Goal: Information Seeking & Learning: Understand process/instructions

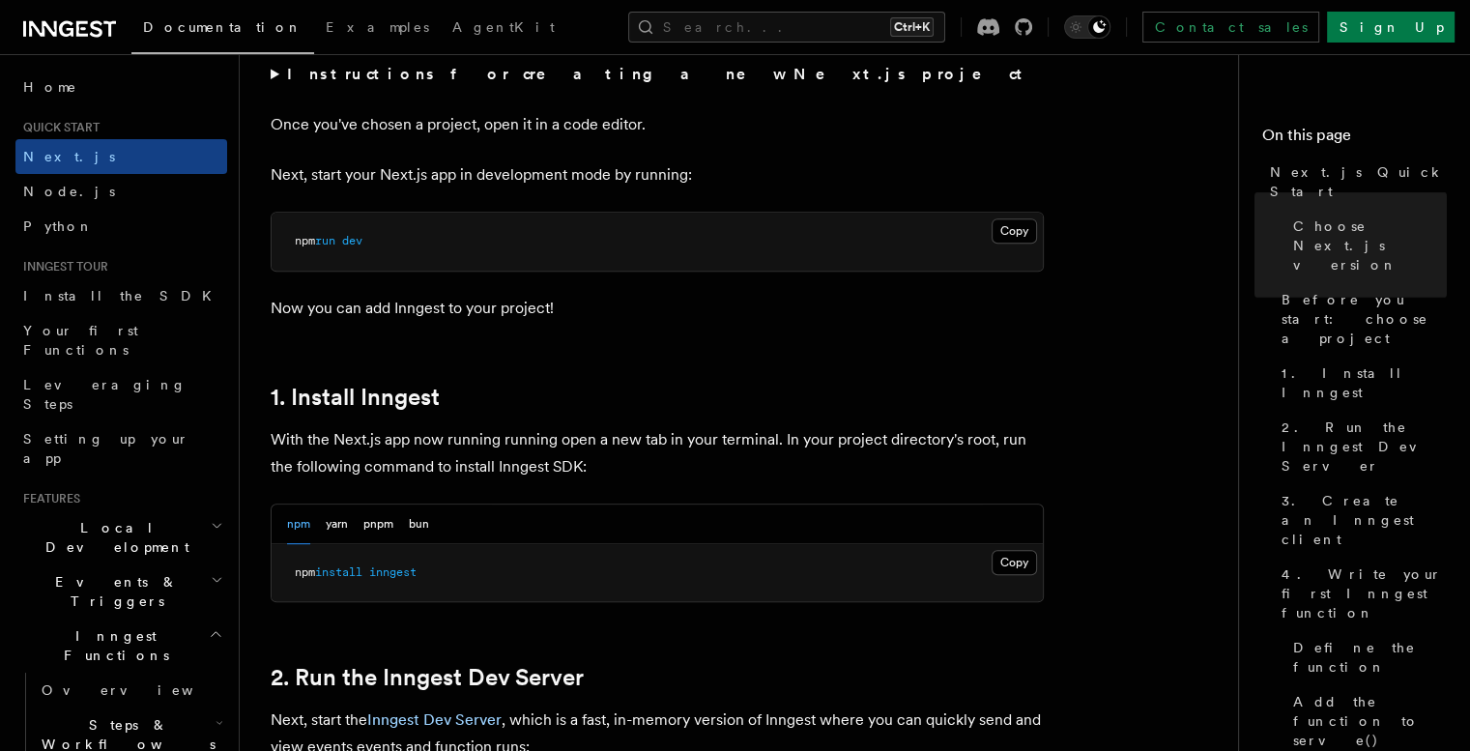
scroll to position [773, 0]
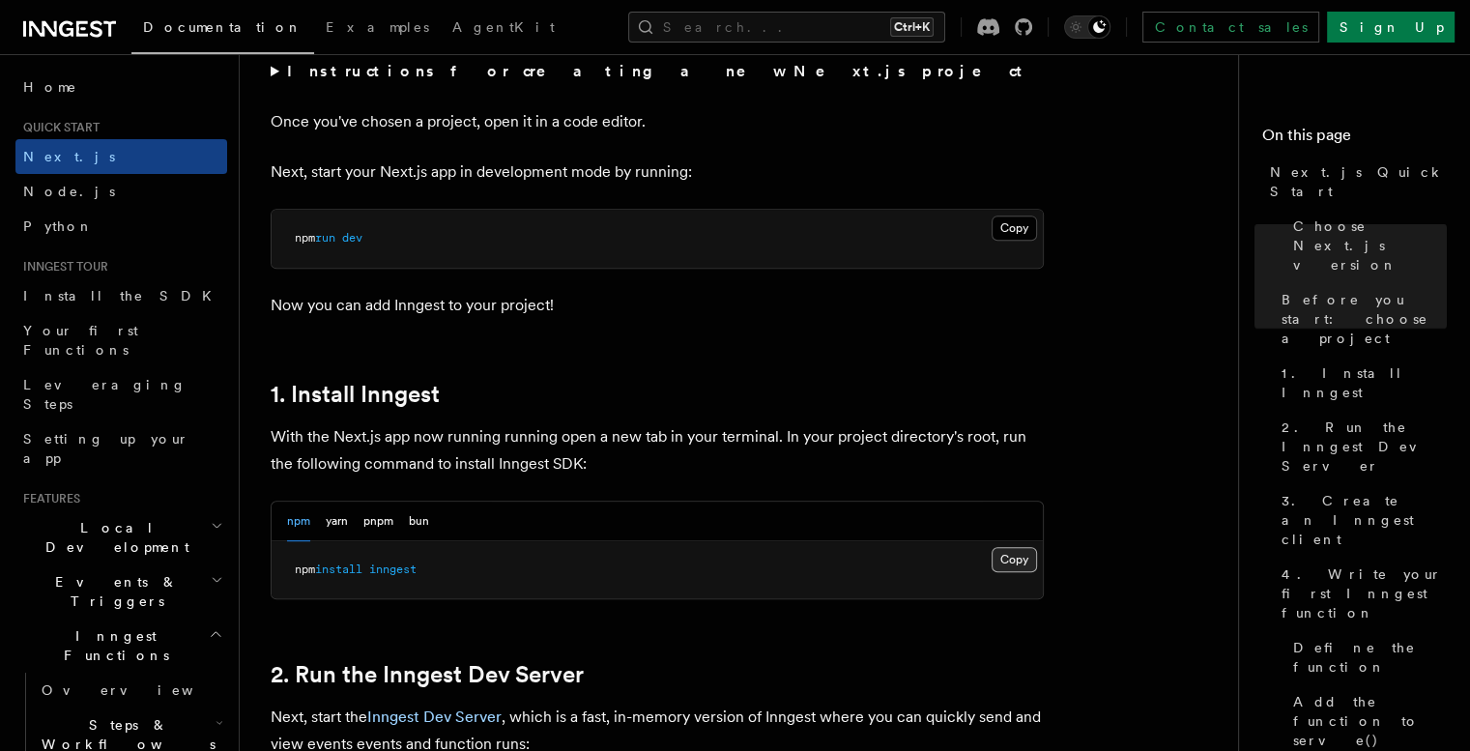
click at [1026, 565] on button "Copy Copied" at bounding box center [1014, 559] width 45 height 25
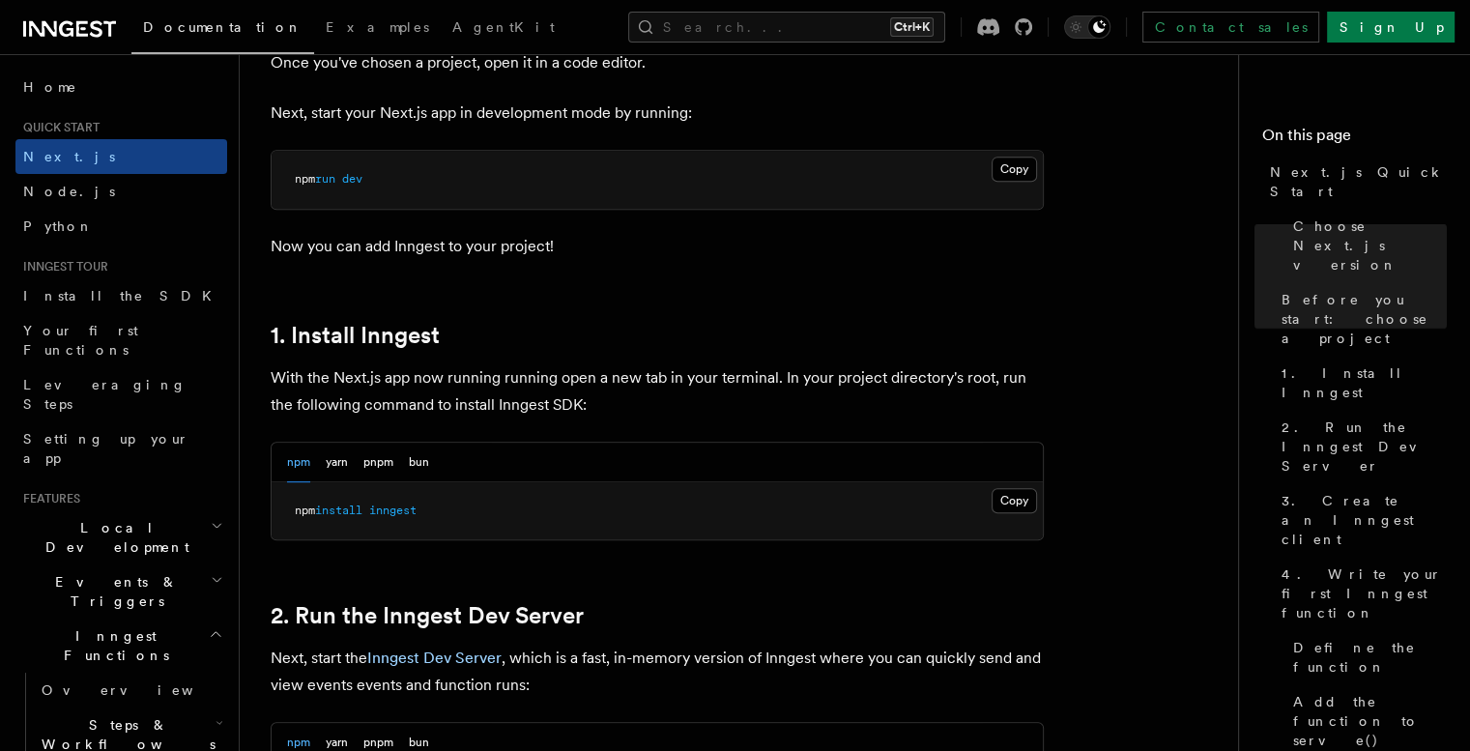
scroll to position [1030, 0]
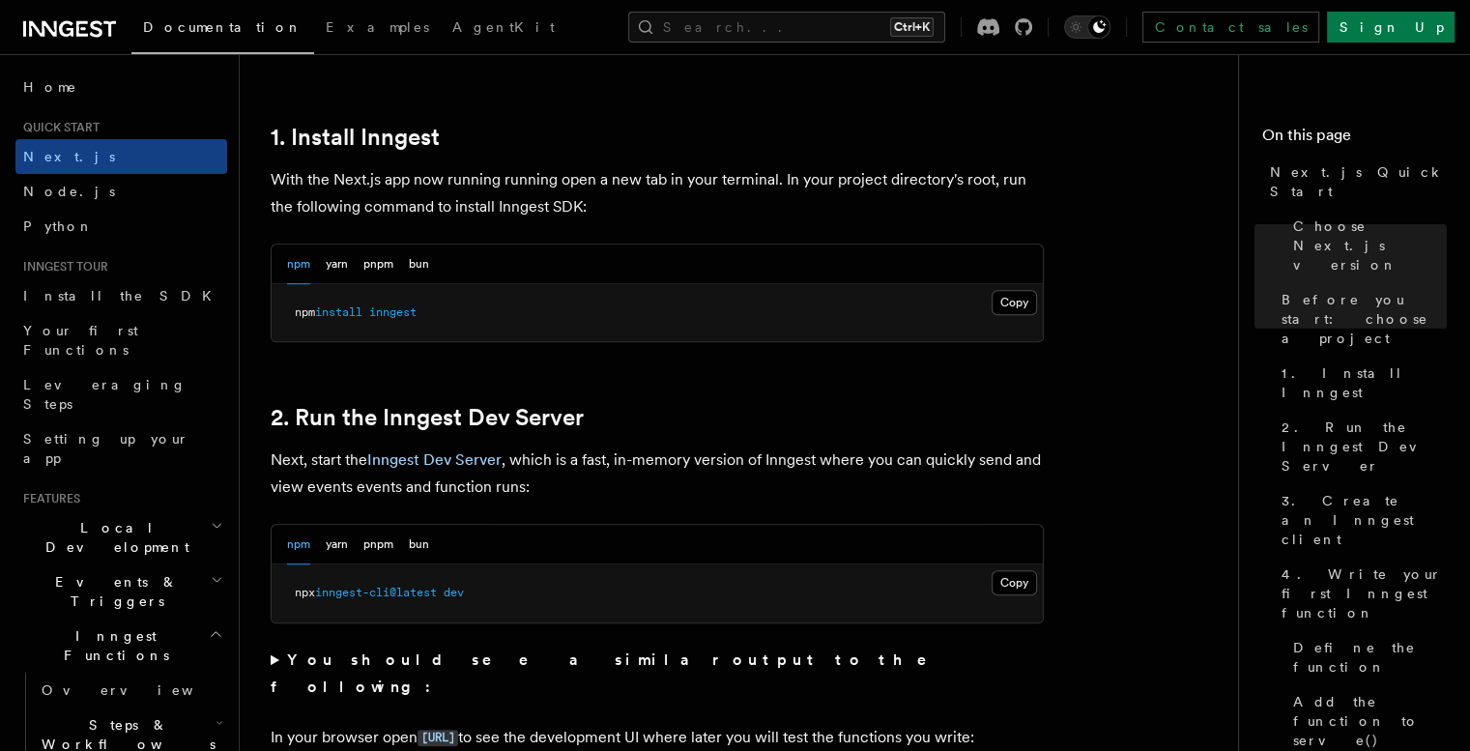
click at [1021, 588] on button "Copy Copied" at bounding box center [1014, 582] width 45 height 25
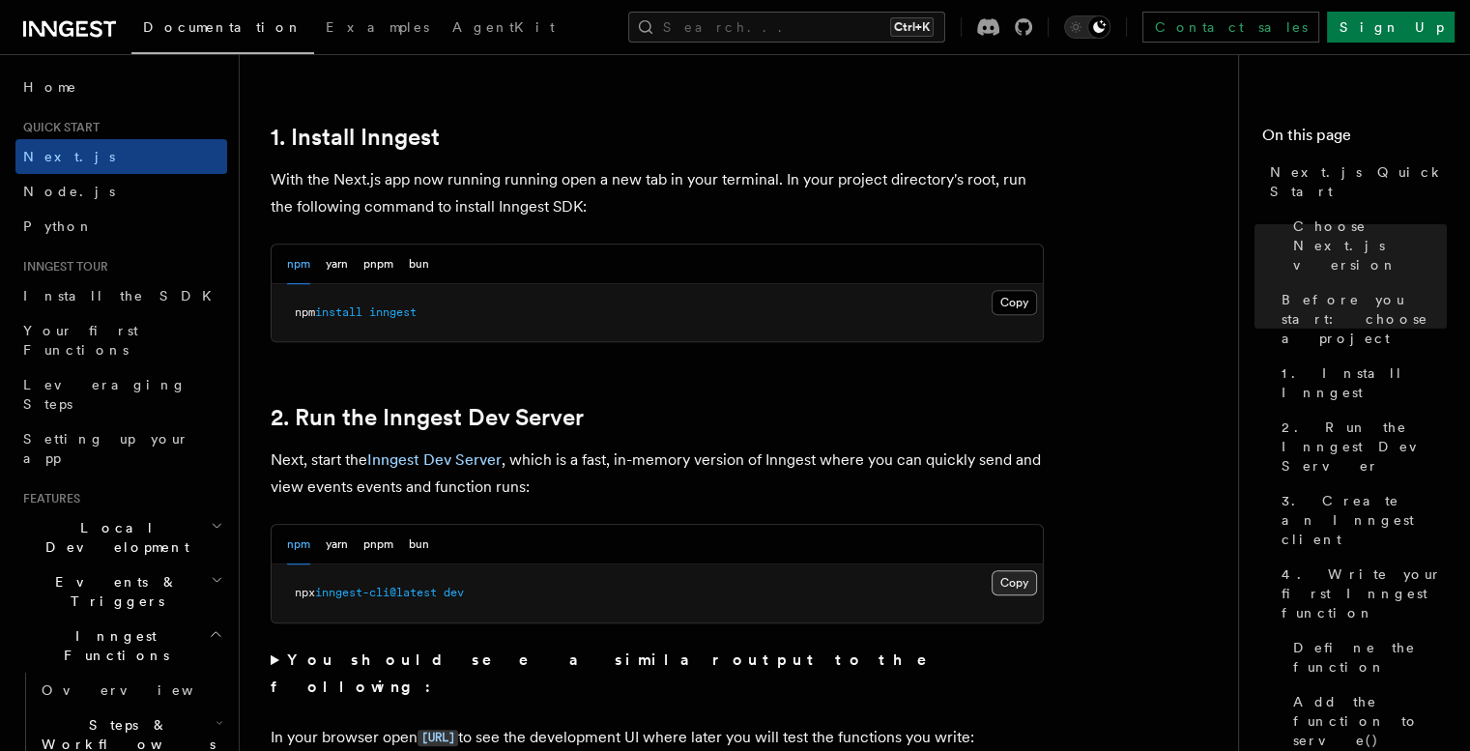
click at [1006, 574] on button "Copy Copied" at bounding box center [1014, 582] width 45 height 25
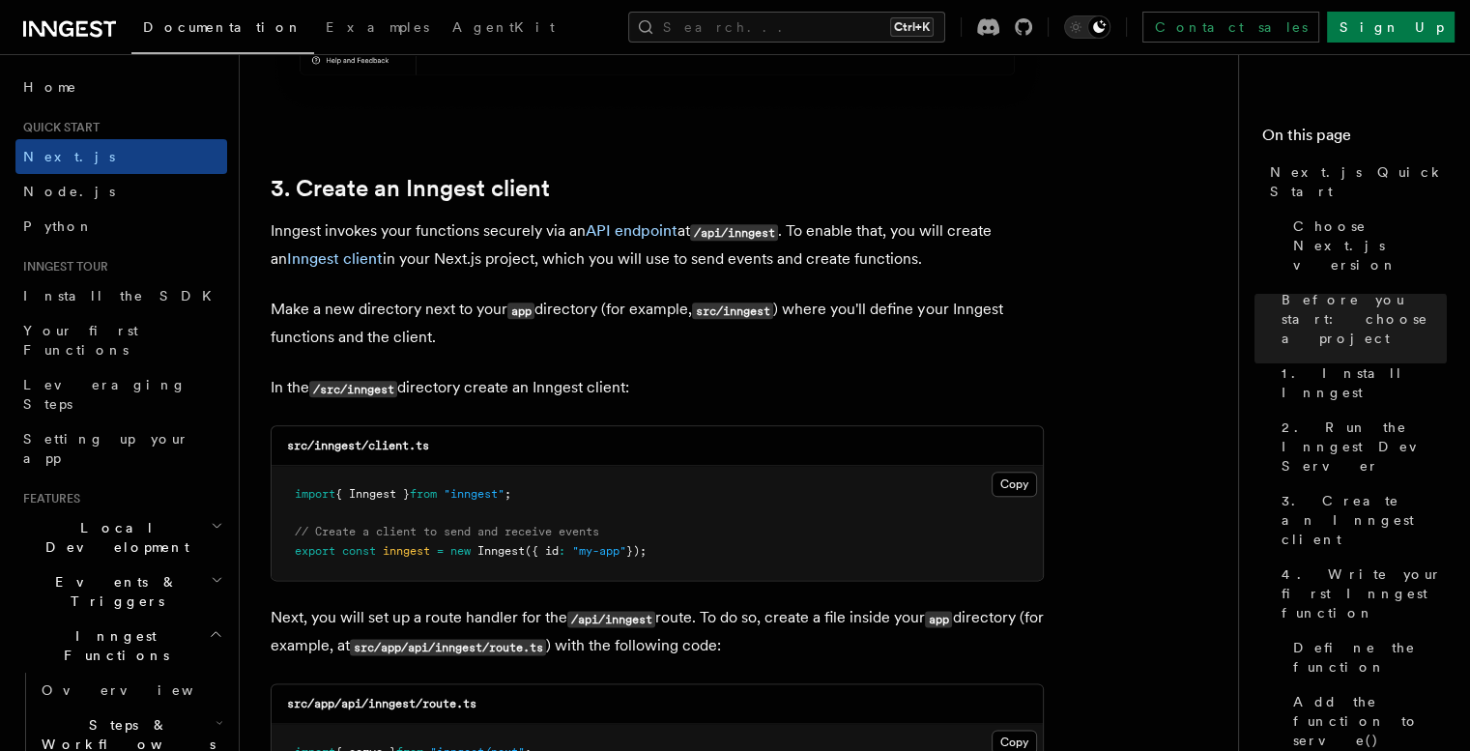
scroll to position [2190, 0]
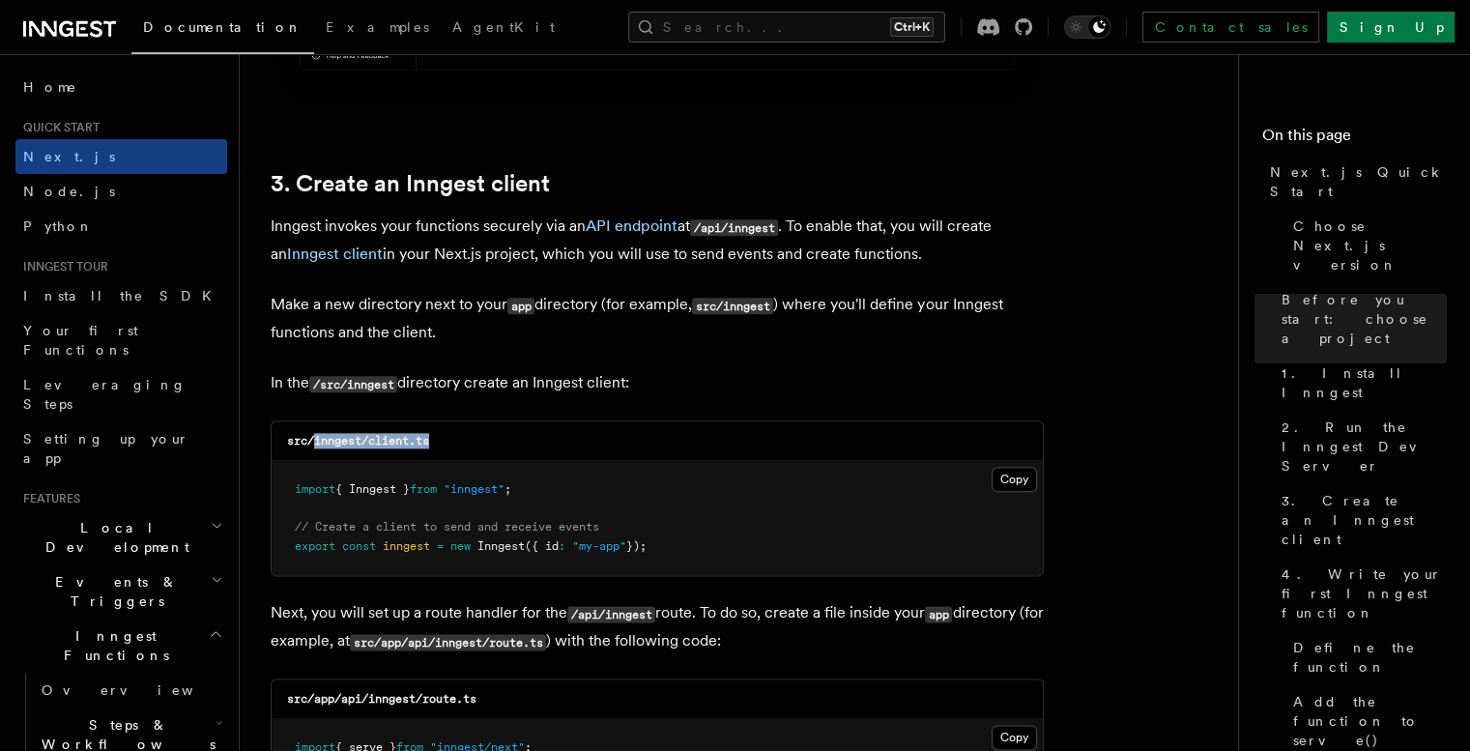
drag, startPoint x: 437, startPoint y: 440, endPoint x: 317, endPoint y: 443, distance: 119.9
click at [317, 443] on div "src/inngest/client.ts" at bounding box center [657, 441] width 771 height 40
copy code "inngest/client.ts"
click at [788, 431] on div "src/inngest/client.ts" at bounding box center [657, 441] width 771 height 40
click at [1021, 473] on button "Copy Copied" at bounding box center [1014, 479] width 45 height 25
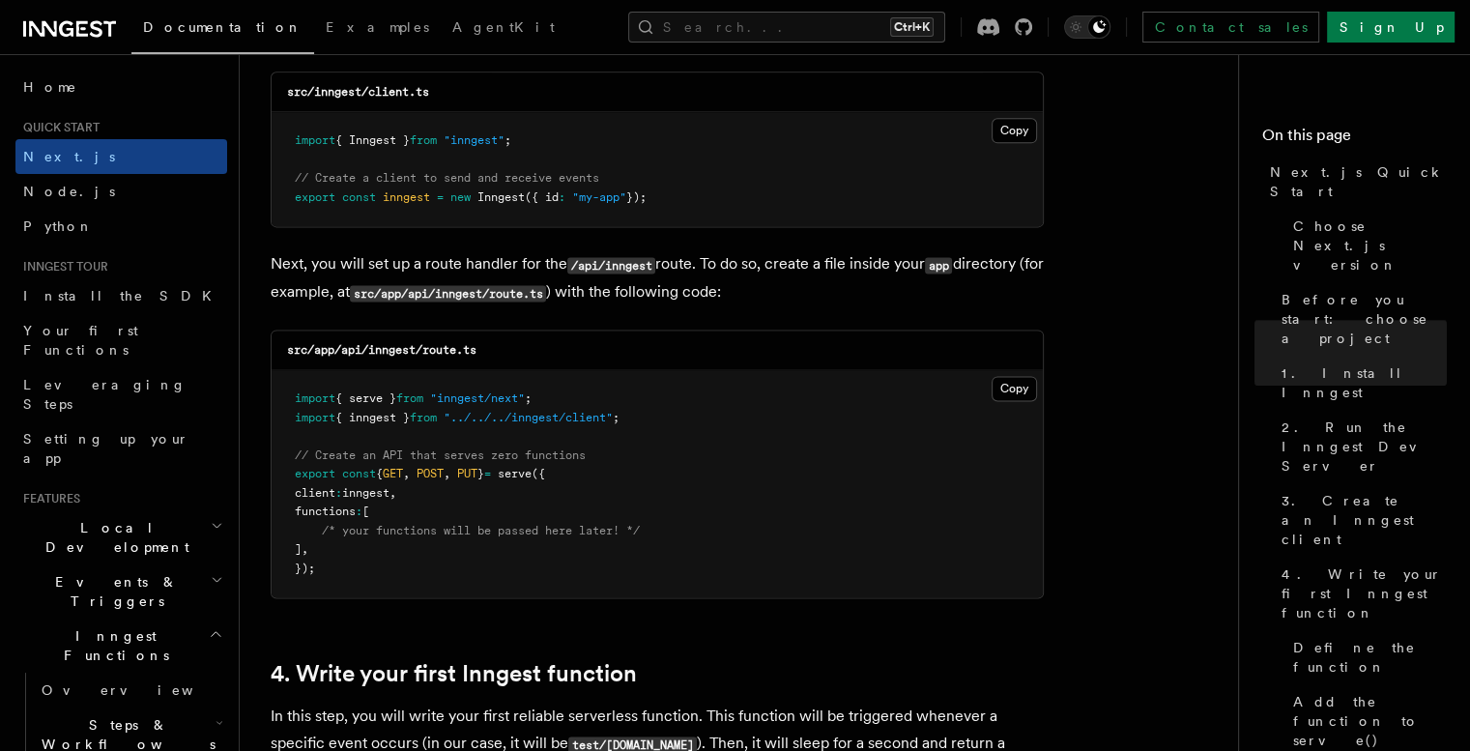
scroll to position [2577, 0]
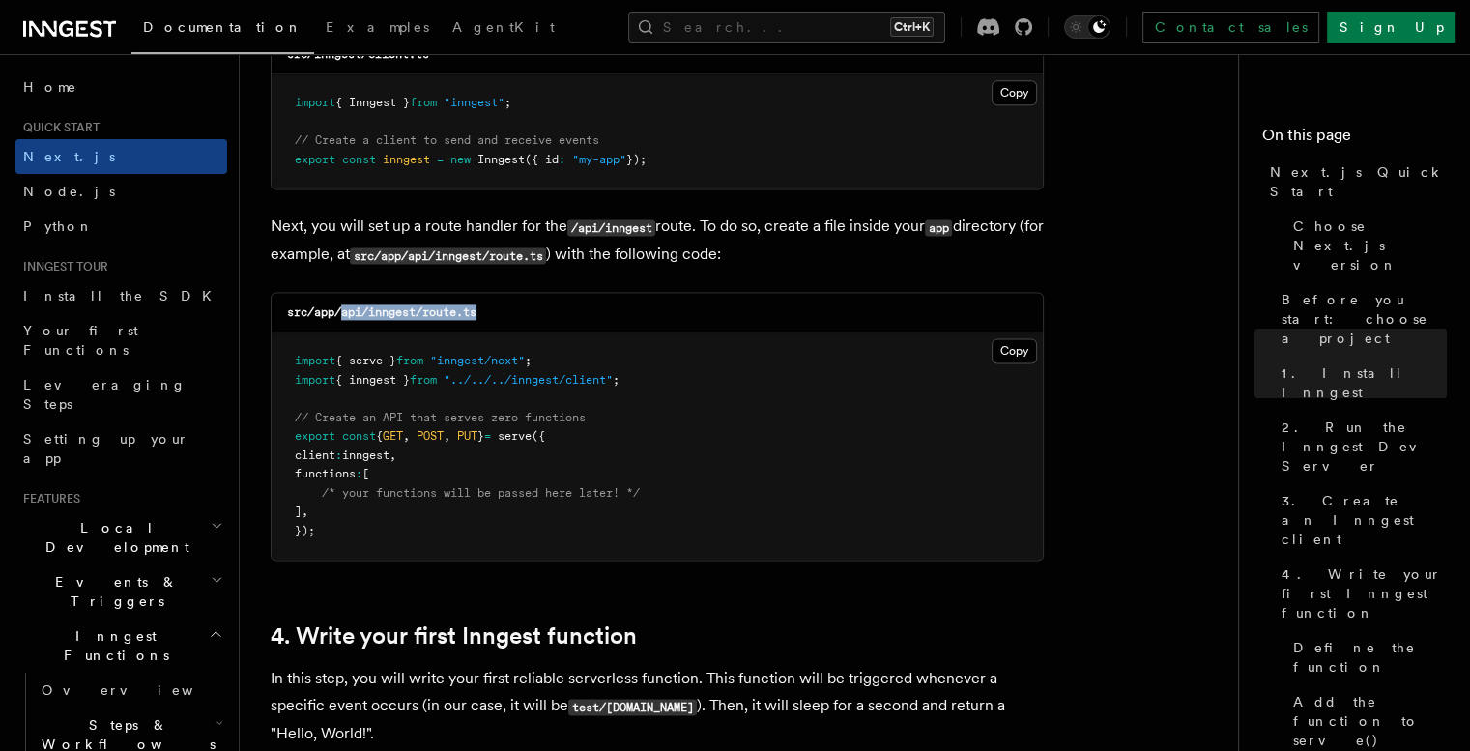
drag, startPoint x: 485, startPoint y: 311, endPoint x: 343, endPoint y: 314, distance: 142.1
click at [344, 313] on div "src/app/api/inngest/route.ts" at bounding box center [657, 313] width 771 height 40
copy code "api/inngest/route.ts"
click at [1018, 352] on button "Copy Copied" at bounding box center [1014, 350] width 45 height 25
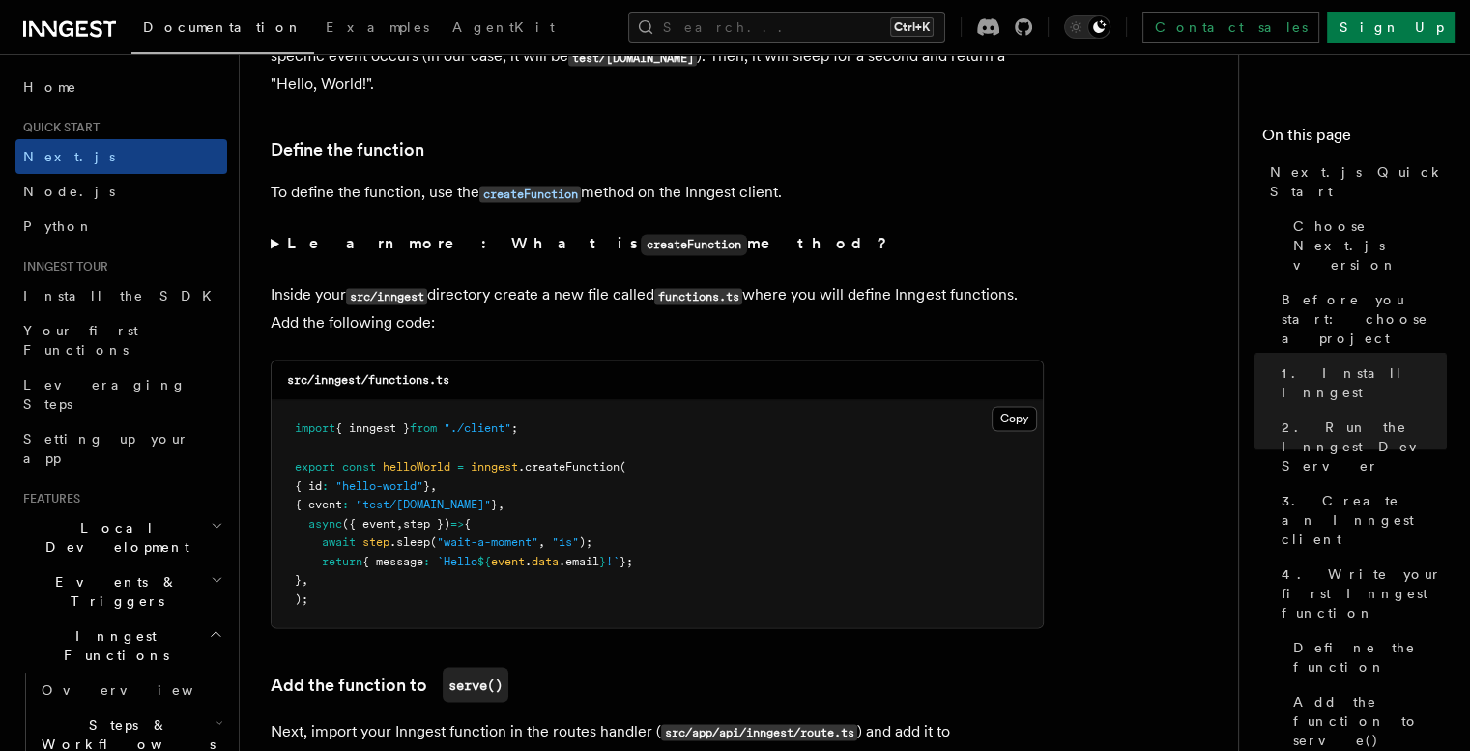
scroll to position [3350, 0]
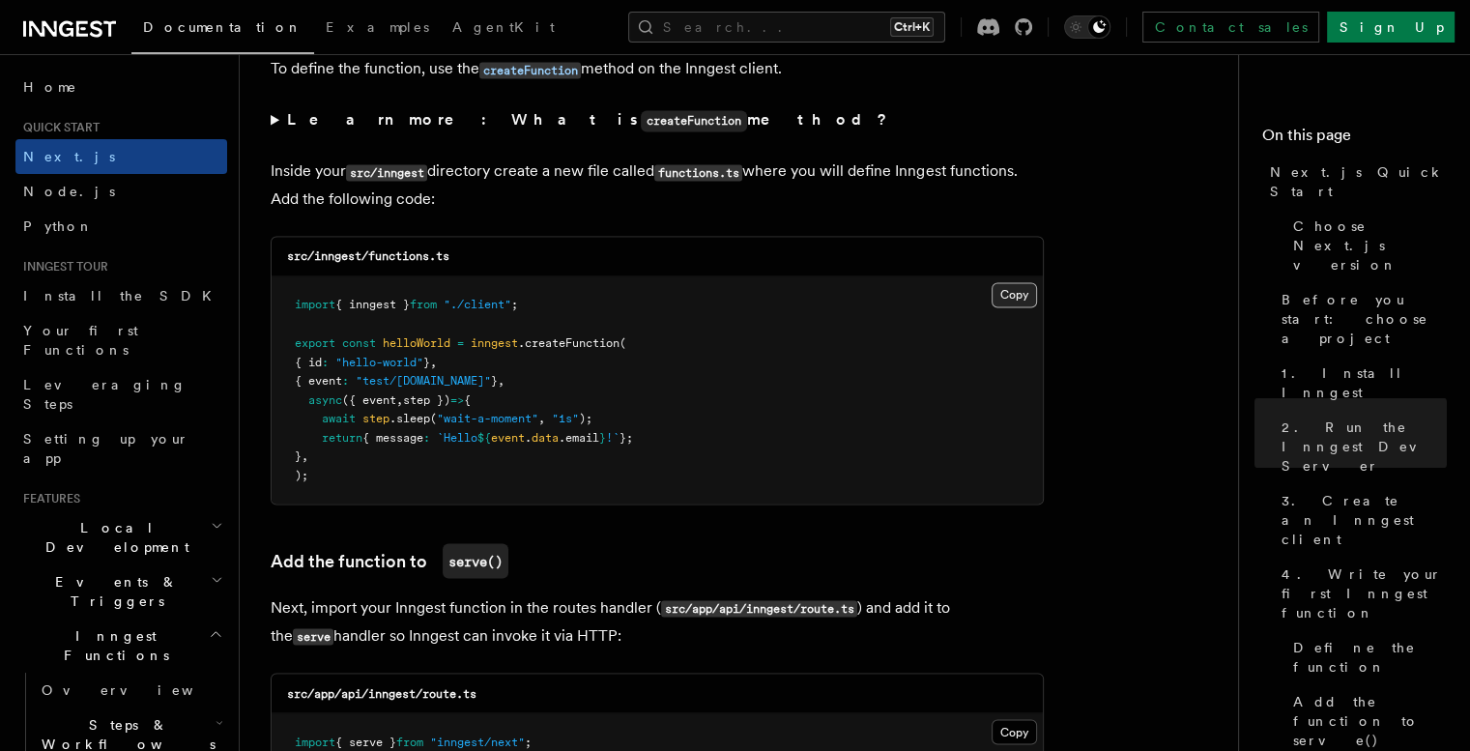
click at [1021, 295] on button "Copy Copied" at bounding box center [1014, 294] width 45 height 25
click at [460, 247] on div "src/inngest/functions.ts" at bounding box center [657, 257] width 771 height 40
drag, startPoint x: 464, startPoint y: 261, endPoint x: 371, endPoint y: 260, distance: 92.8
click at [371, 260] on div "src/inngest/functions.ts" at bounding box center [657, 257] width 771 height 40
copy code "functions.ts"
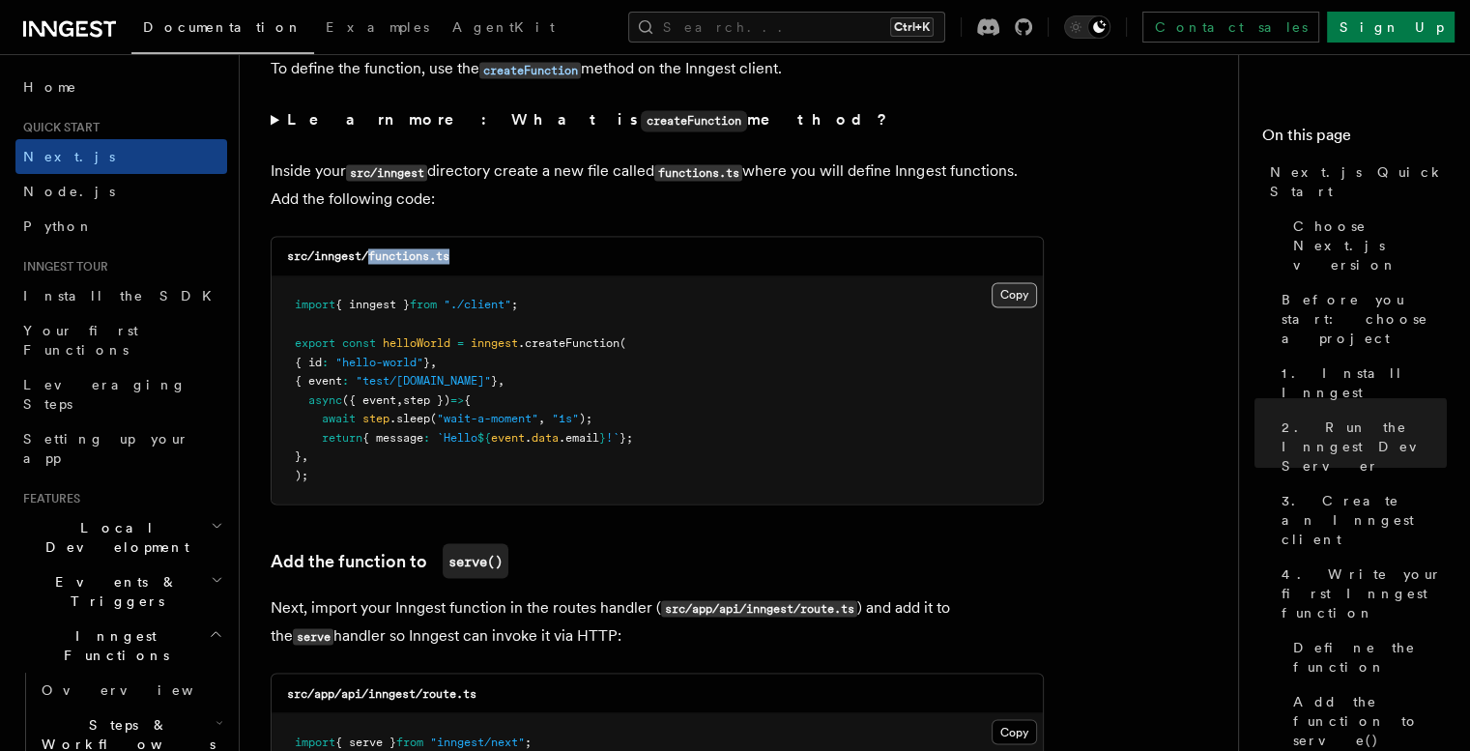
click at [1003, 292] on button "Copy Copied" at bounding box center [1014, 294] width 45 height 25
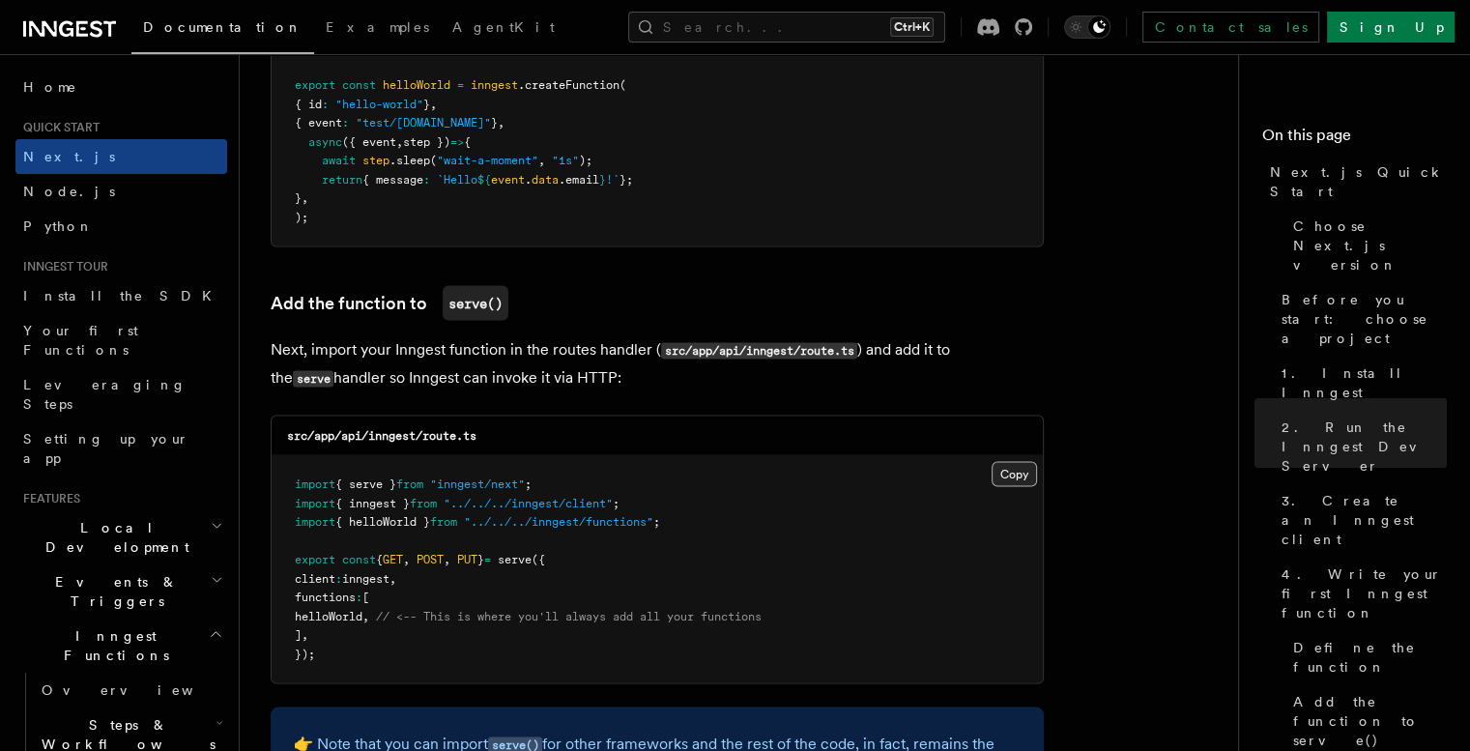
click at [1015, 480] on button "Copy Copied" at bounding box center [1014, 473] width 45 height 25
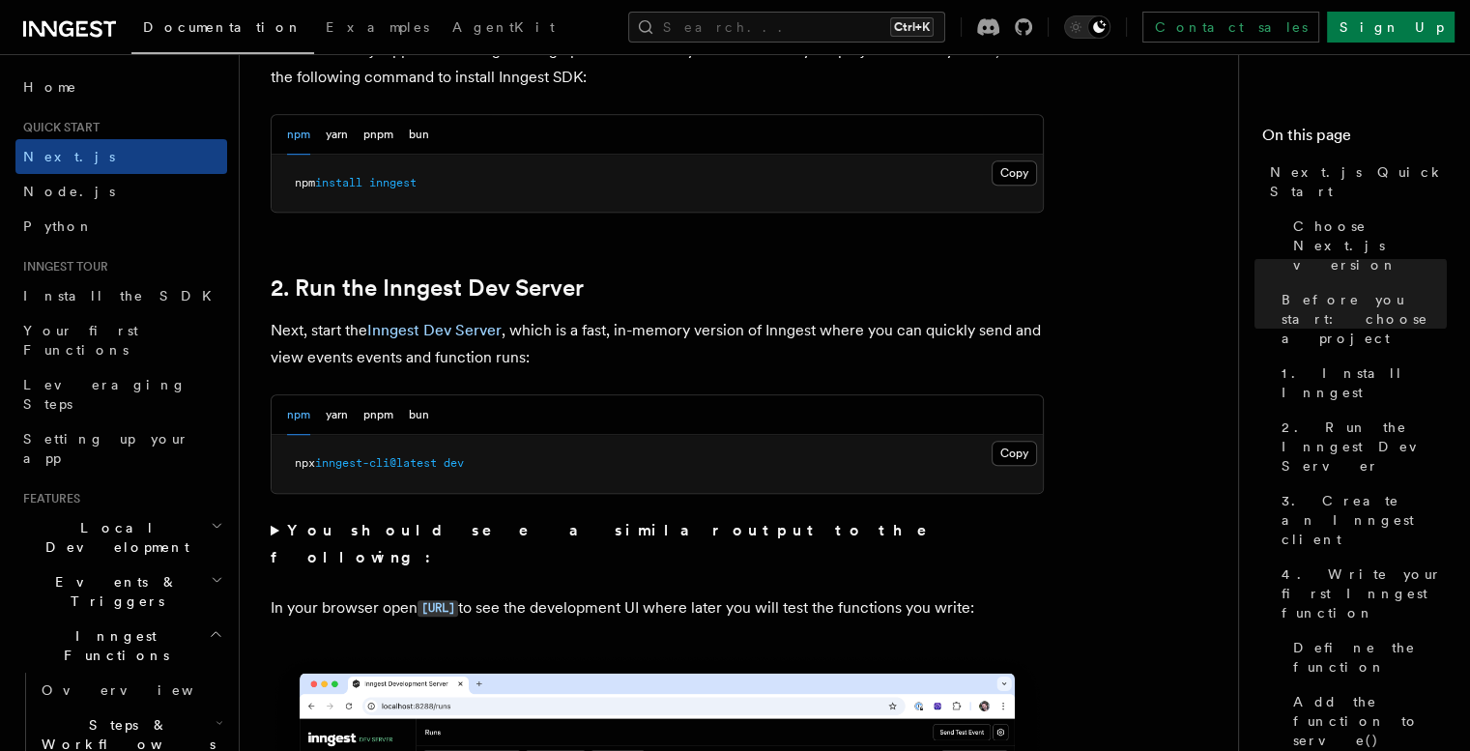
scroll to position [1030, 0]
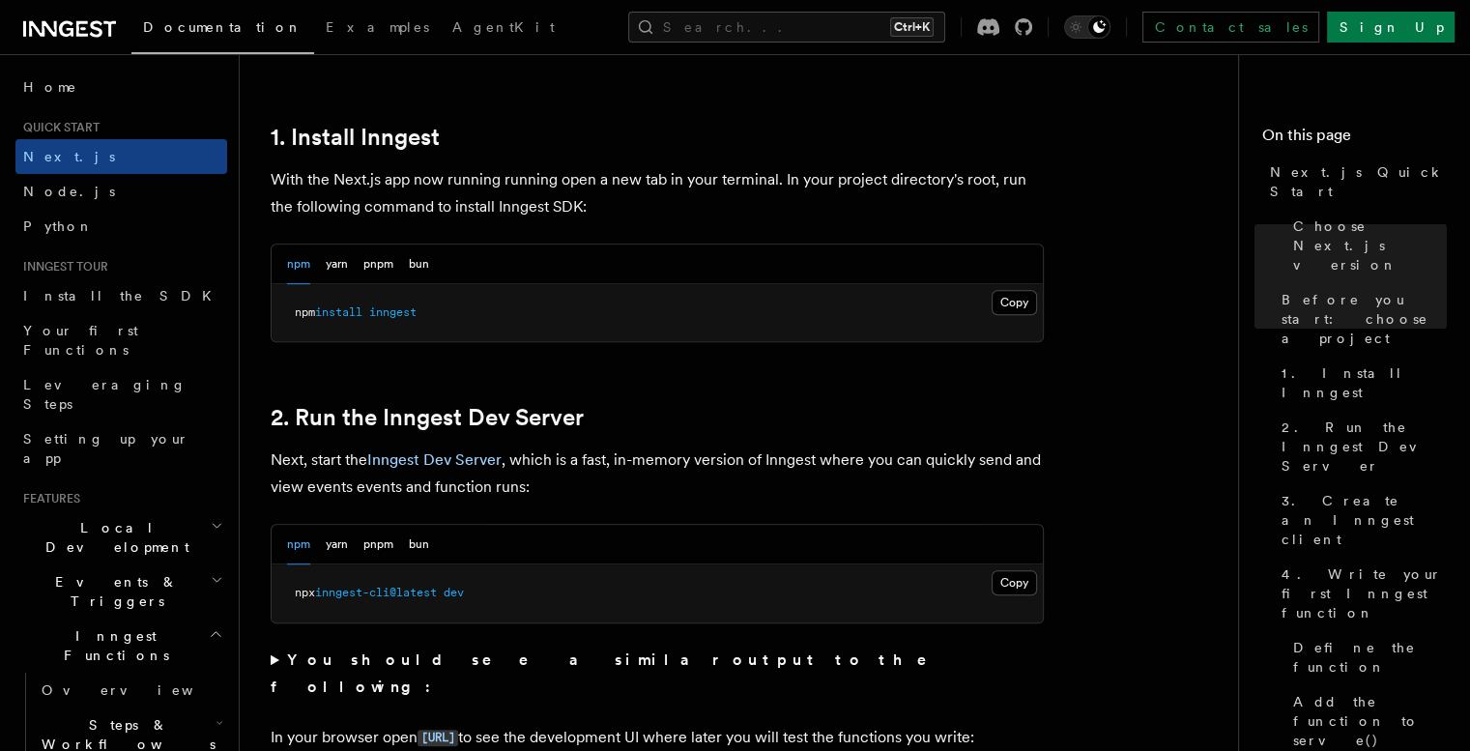
click at [1003, 294] on button "Copy Copied" at bounding box center [1014, 302] width 45 height 25
click at [1028, 590] on button "Copy Copied" at bounding box center [1014, 582] width 45 height 25
click at [1003, 585] on button "Copy Copied" at bounding box center [1014, 582] width 45 height 25
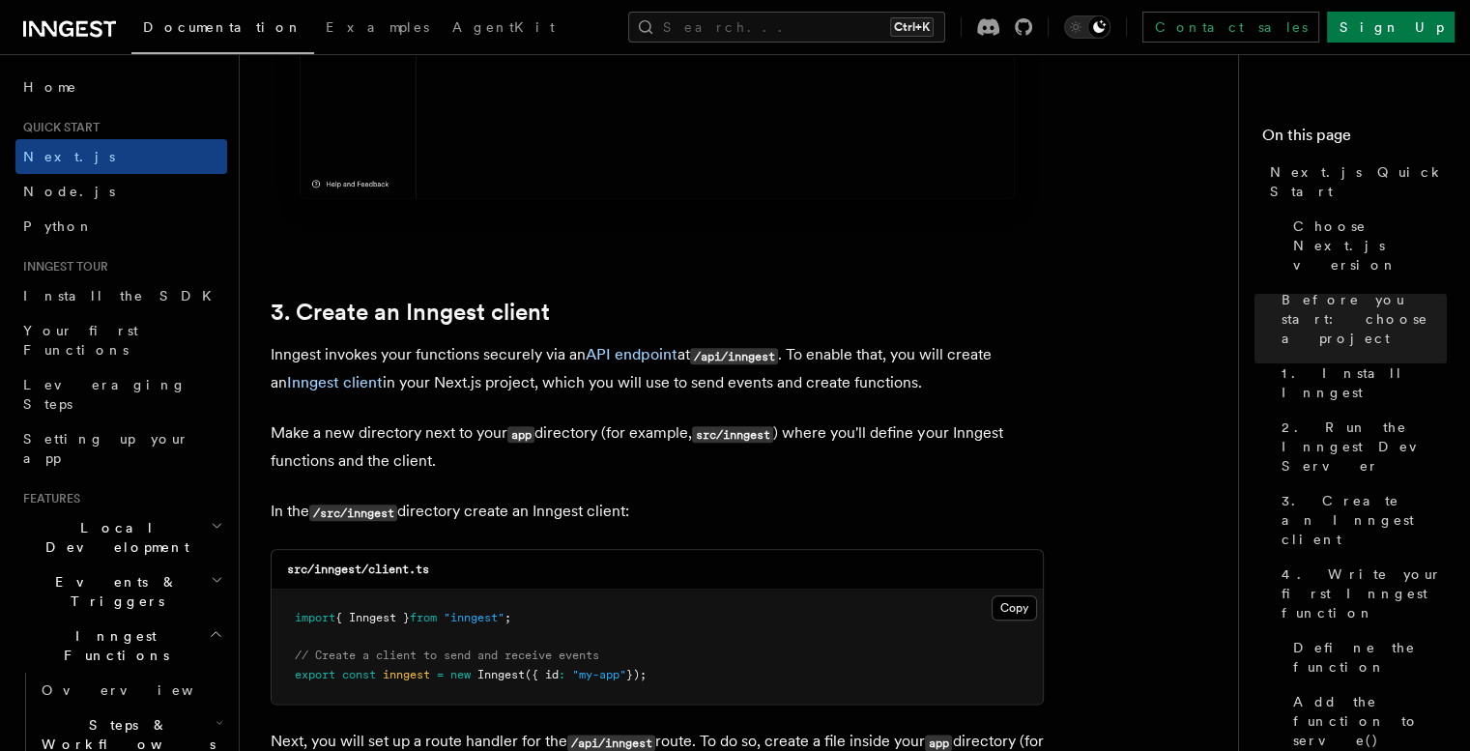
scroll to position [2190, 0]
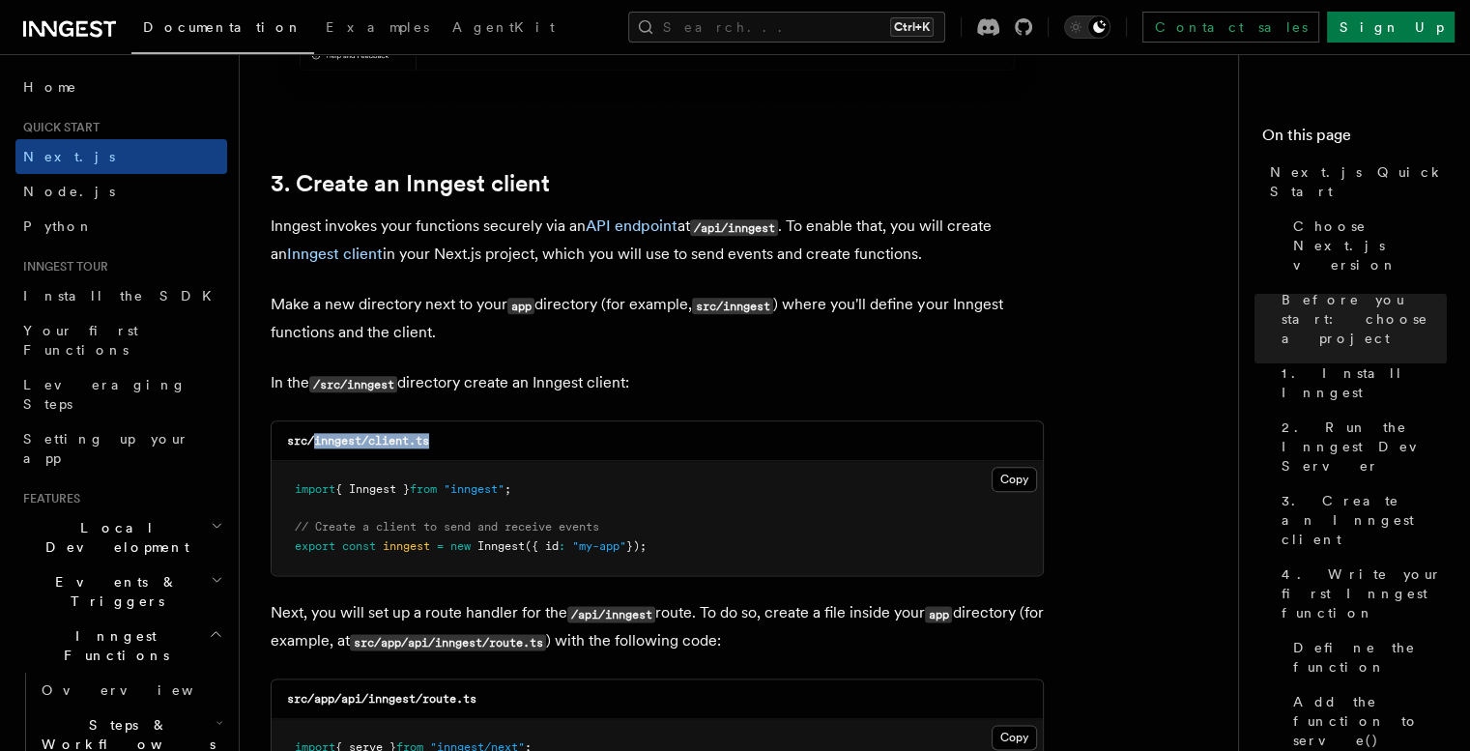
drag, startPoint x: 454, startPoint y: 438, endPoint x: 316, endPoint y: 449, distance: 138.7
click at [316, 449] on div "src/inngest/client.ts" at bounding box center [657, 441] width 771 height 40
copy code "inngest/client.ts"
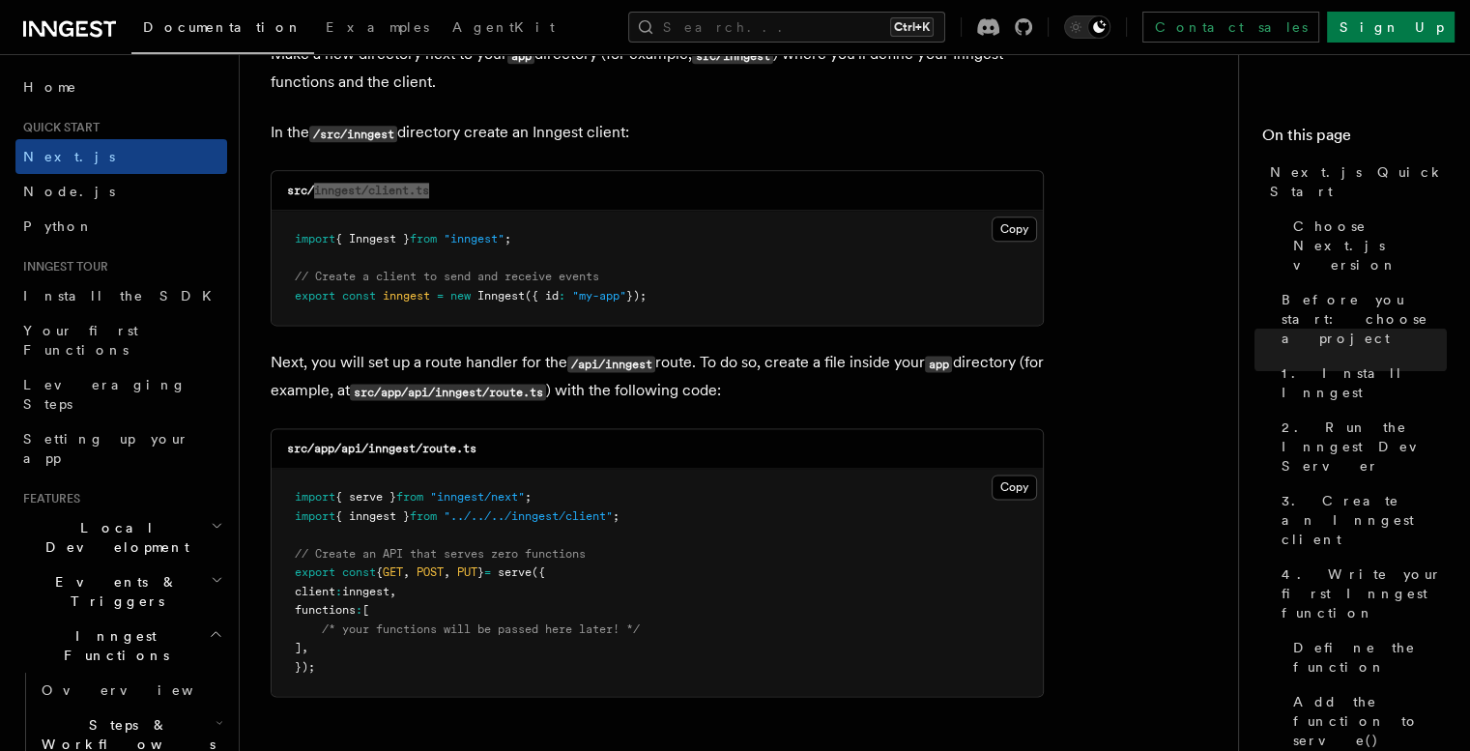
scroll to position [2448, 0]
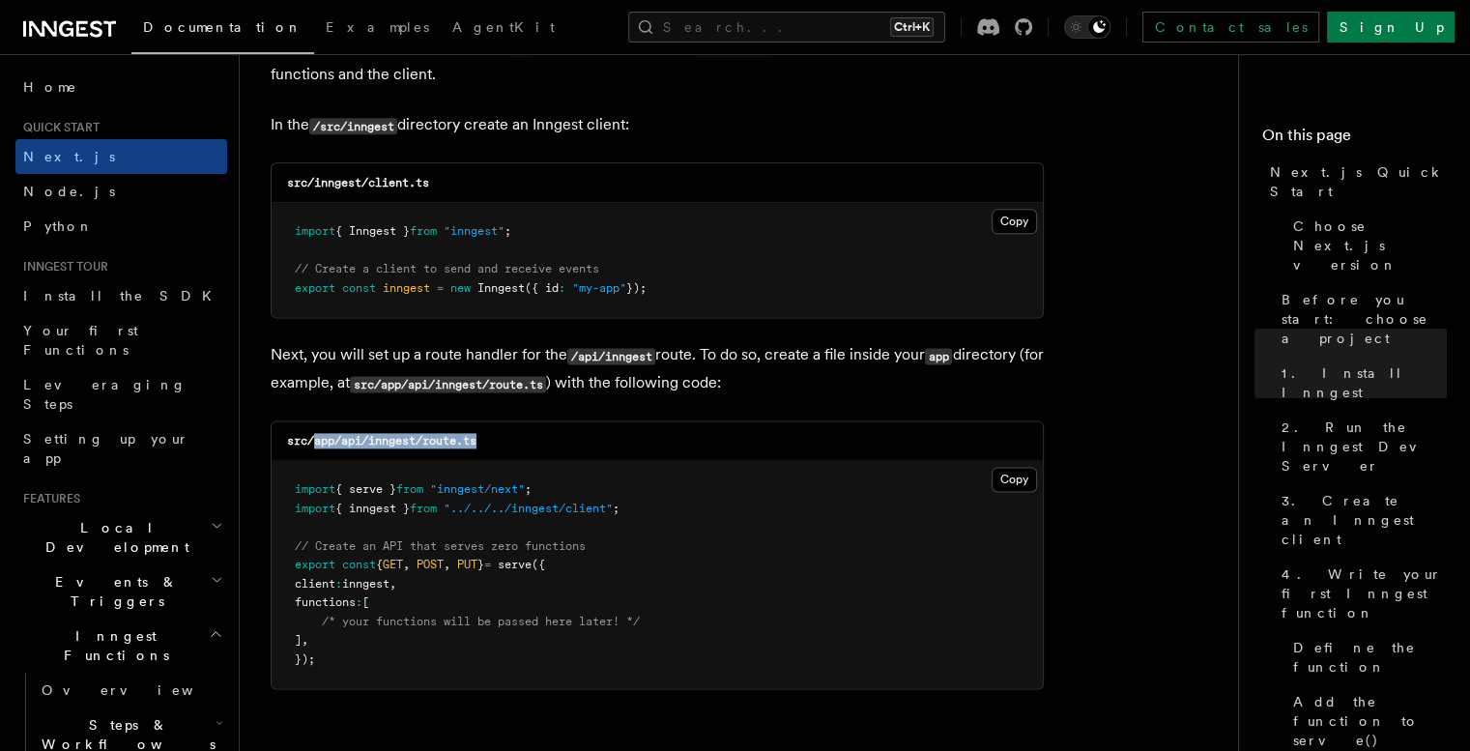
drag, startPoint x: 487, startPoint y: 437, endPoint x: 316, endPoint y: 446, distance: 171.3
click at [316, 446] on div "src/app/api/inngest/route.ts" at bounding box center [657, 441] width 771 height 40
copy code "app/api/inngest/route.ts"
click at [682, 443] on div "src/app/api/inngest/route.ts" at bounding box center [657, 441] width 771 height 40
drag, startPoint x: 492, startPoint y: 444, endPoint x: 341, endPoint y: 440, distance: 150.8
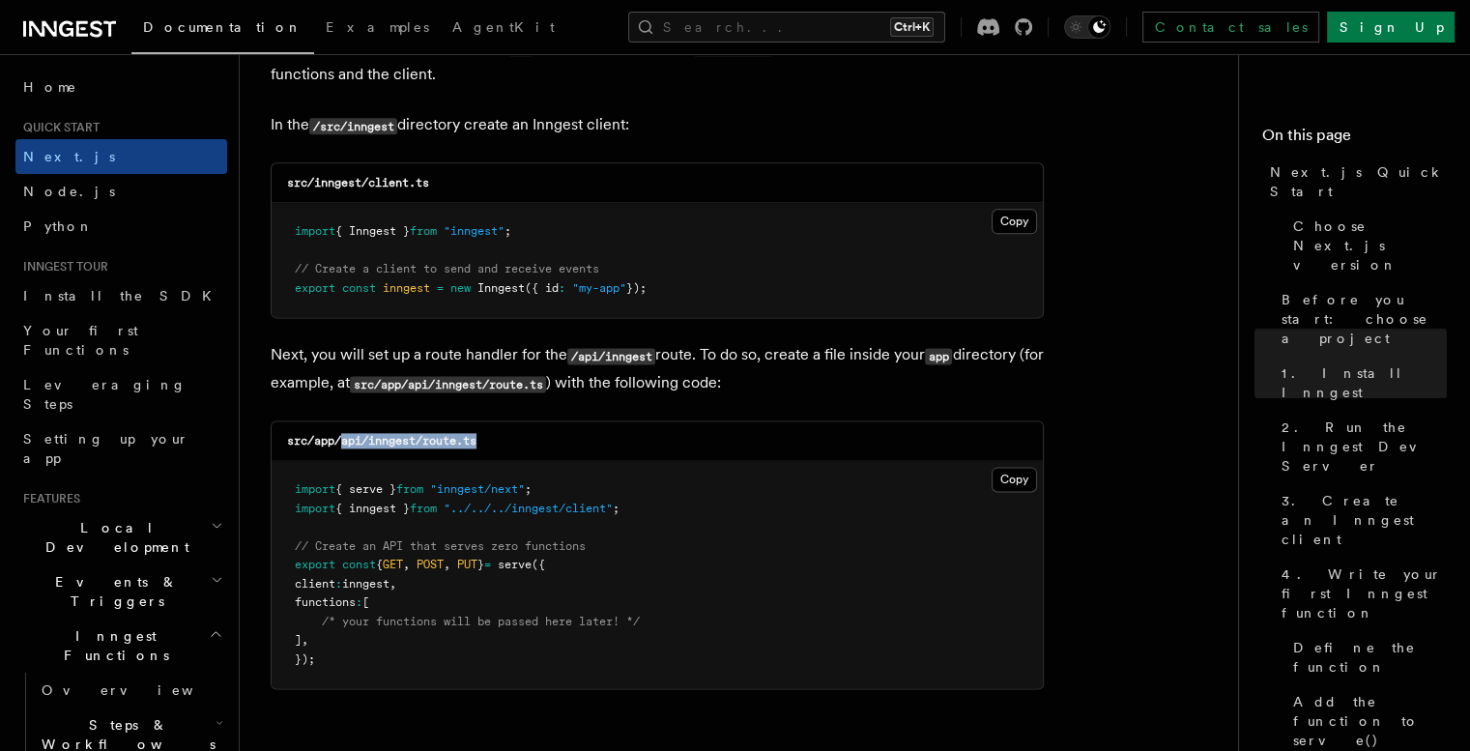
click at [341, 440] on div "src/app/api/inngest/route.ts" at bounding box center [657, 441] width 771 height 40
copy code "api/inngest/route.ts"
click at [1005, 478] on button "Copy Copied" at bounding box center [1014, 479] width 45 height 25
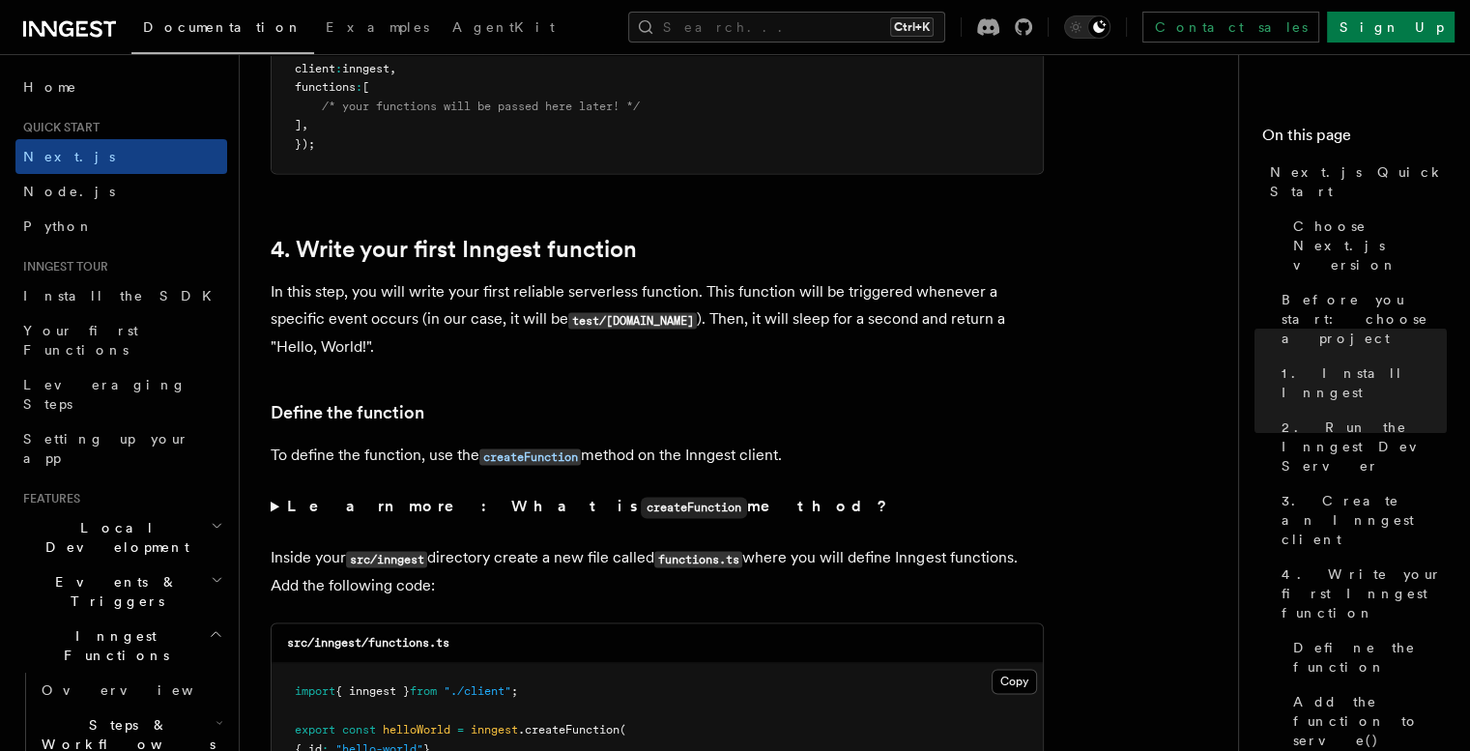
scroll to position [3093, 0]
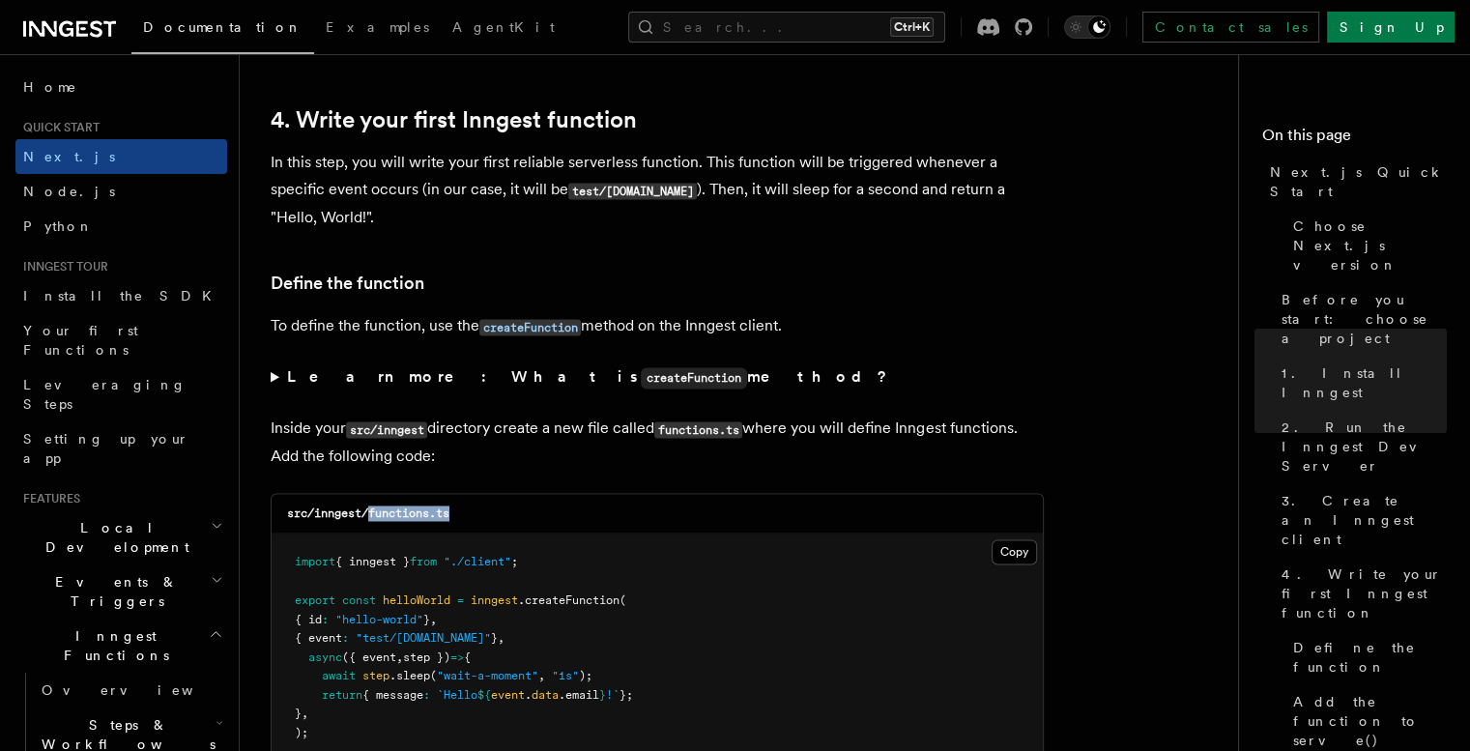
drag, startPoint x: 473, startPoint y: 514, endPoint x: 373, endPoint y: 519, distance: 99.7
click at [373, 519] on div "src/inngest/functions.ts" at bounding box center [657, 514] width 771 height 40
copy code "functions.ts"
click at [1018, 559] on button "Copy Copied" at bounding box center [1014, 551] width 45 height 25
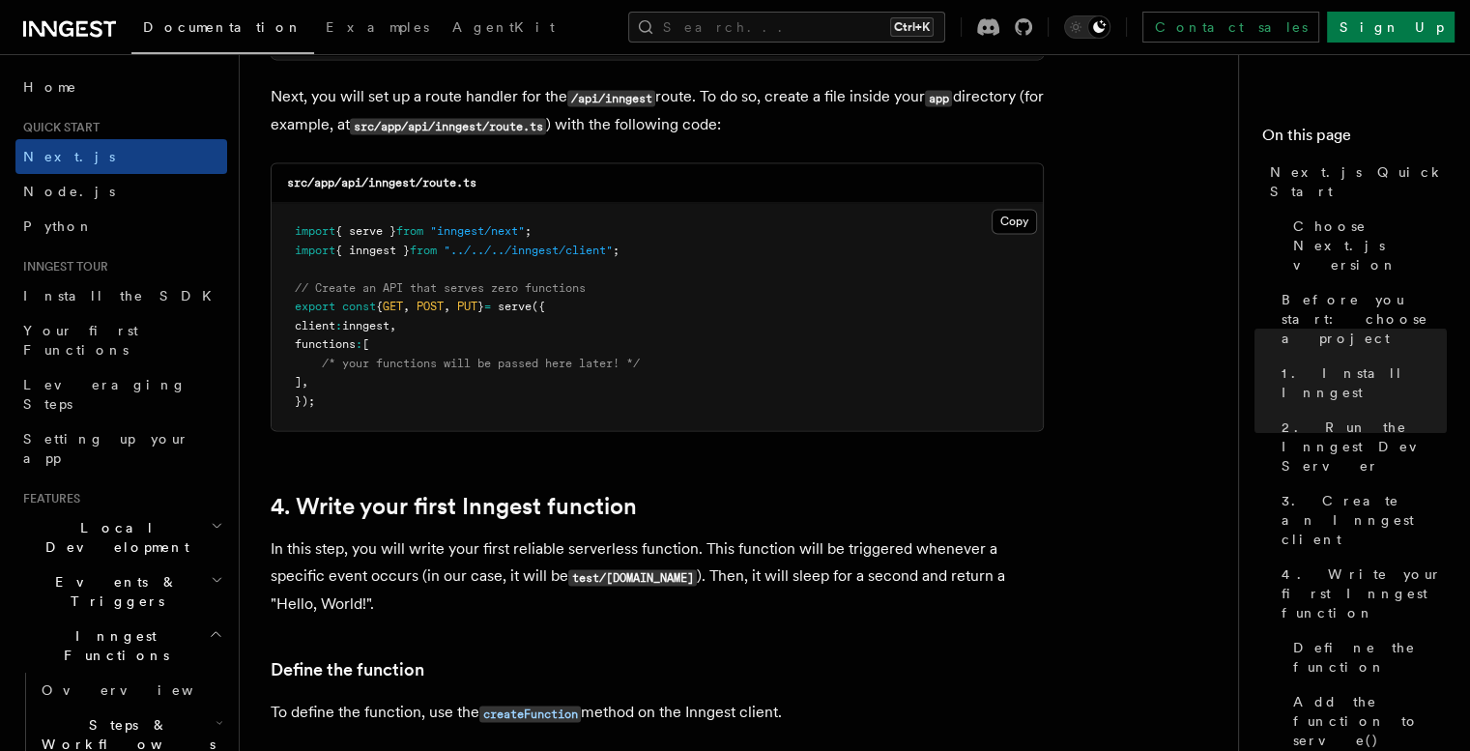
scroll to position [2319, 0]
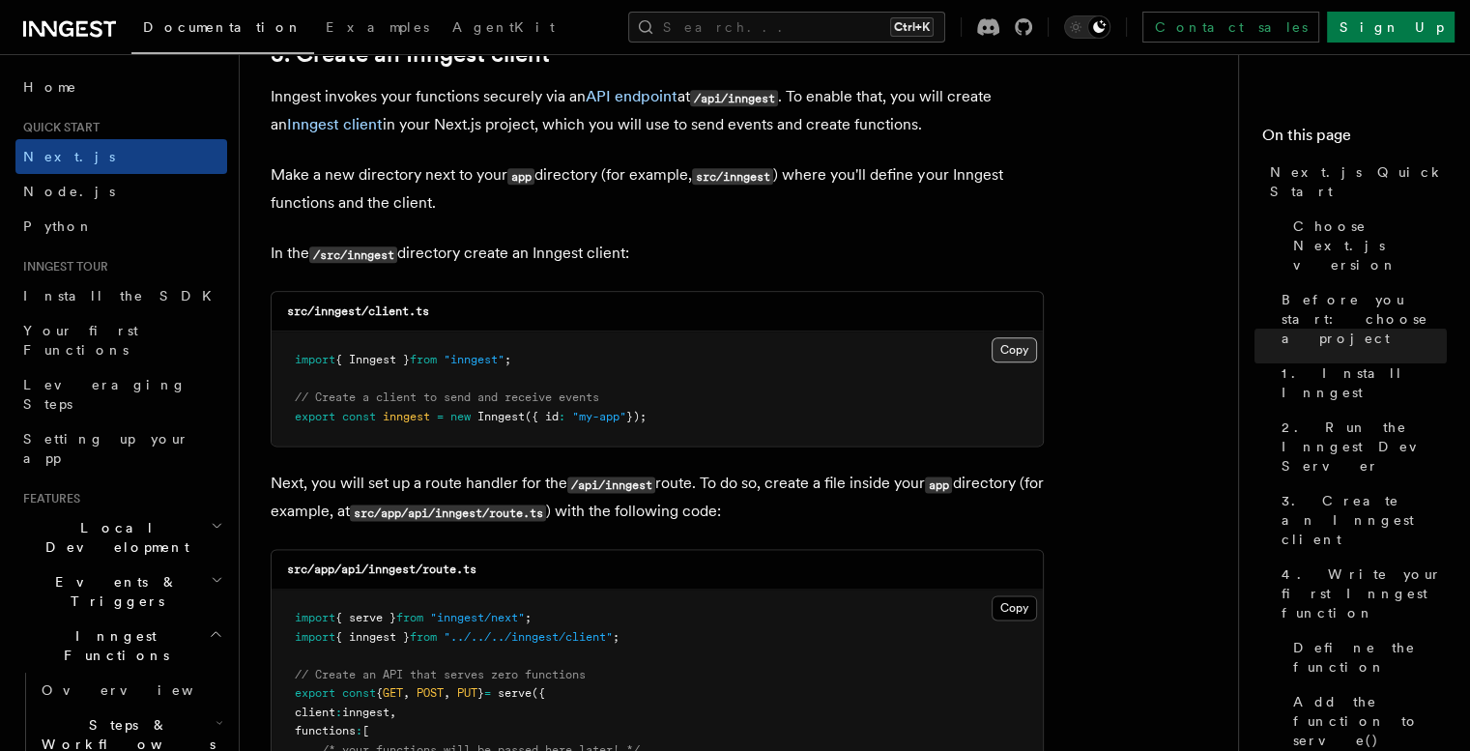
drag, startPoint x: 1016, startPoint y: 341, endPoint x: 1031, endPoint y: 338, distance: 15.7
click at [1016, 341] on button "Copy Copied" at bounding box center [1014, 349] width 45 height 25
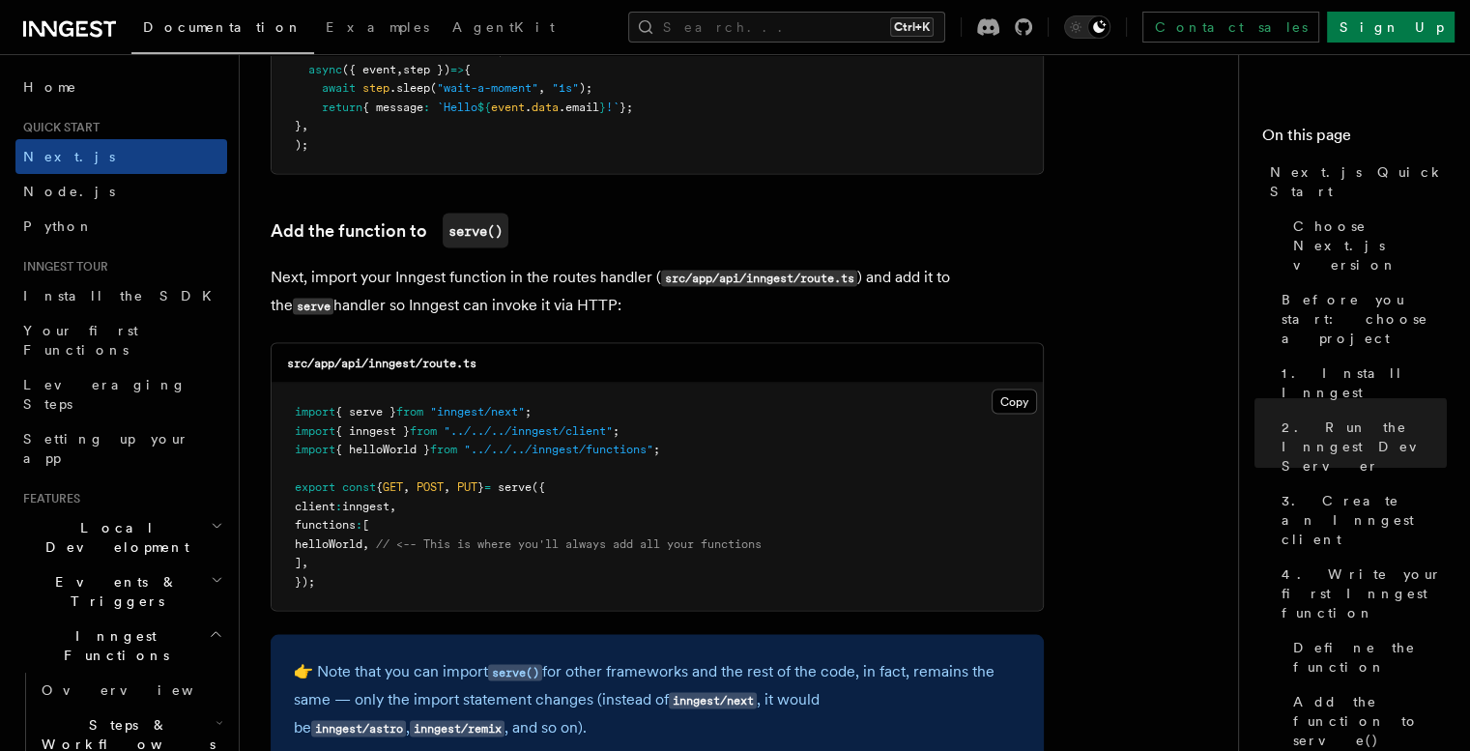
scroll to position [3736, 0]
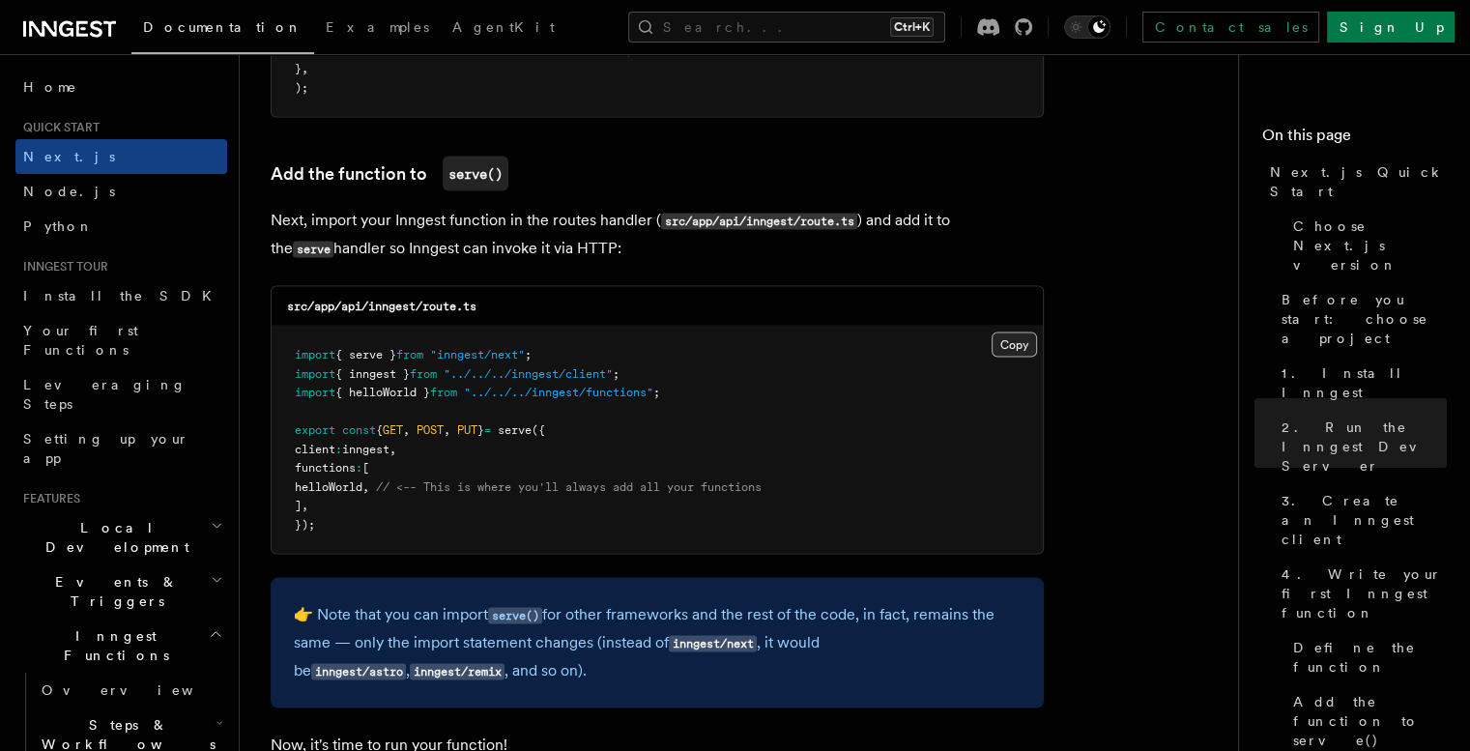
drag, startPoint x: 1020, startPoint y: 339, endPoint x: 1017, endPoint y: 325, distance: 14.8
click at [1020, 339] on button "Copy Copied" at bounding box center [1014, 344] width 45 height 25
